Goal: Transaction & Acquisition: Purchase product/service

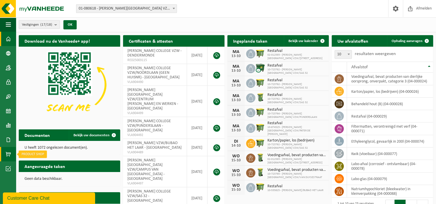
click at [9, 154] on span at bounding box center [8, 154] width 5 height 14
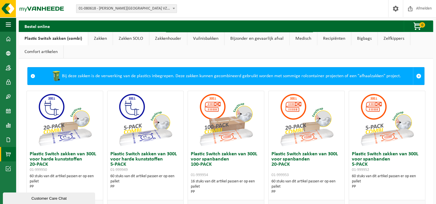
click at [99, 37] on link "Zakken" at bounding box center [100, 38] width 24 height 13
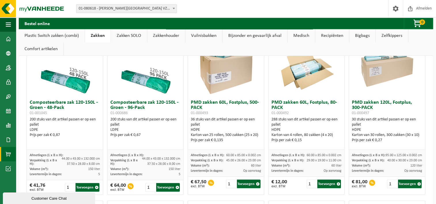
scroll to position [374, 0]
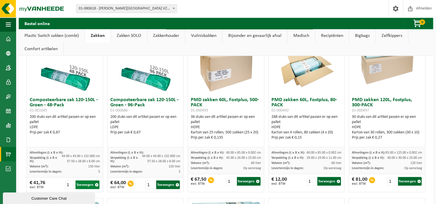
click at [96, 184] on span "button" at bounding box center [97, 185] width 4 height 4
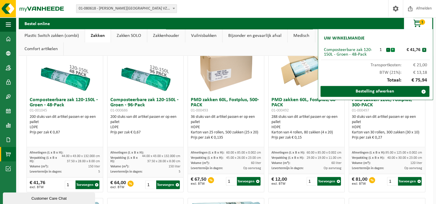
click at [393, 48] on button "+" at bounding box center [392, 50] width 4 height 4
click at [366, 91] on link "Bestelling afwerken" at bounding box center [374, 91] width 109 height 11
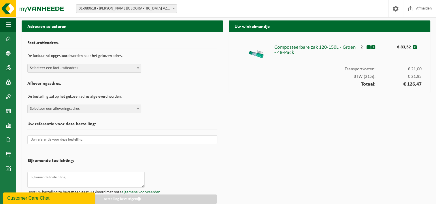
click at [138, 68] on b at bounding box center [138, 67] width 2 height 1
click at [75, 66] on span "Selecteer een facturatieadres" at bounding box center [84, 68] width 113 height 8
click at [174, 7] on span at bounding box center [174, 8] width 6 height 7
click at [138, 67] on b at bounding box center [138, 67] width 2 height 1
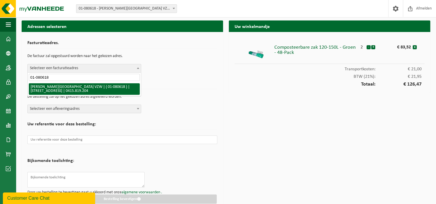
type input "01-080618"
select select "590"
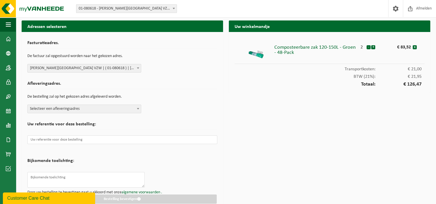
click at [136, 108] on span at bounding box center [138, 108] width 6 height 7
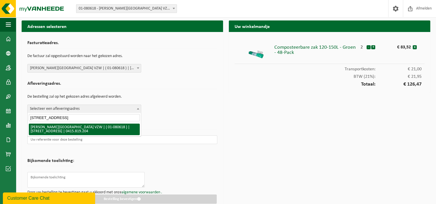
type input "kerkstraat 60"
select select "590"
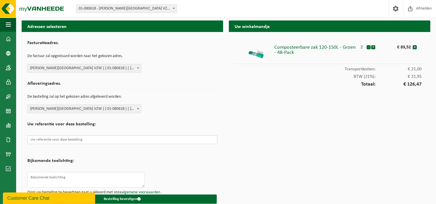
click at [76, 138] on input "text" at bounding box center [122, 139] width 190 height 9
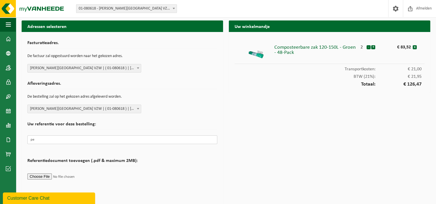
type input "p"
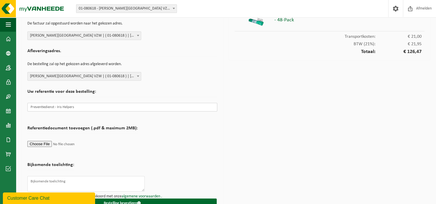
scroll to position [44, 0]
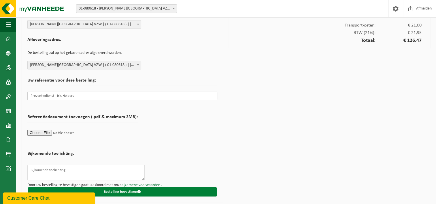
type input "Preventiedienst - Iris Helpers"
click at [132, 189] on button "Bestelling bevestigen" at bounding box center [122, 191] width 189 height 9
